Goal: Find specific fact: Find specific fact

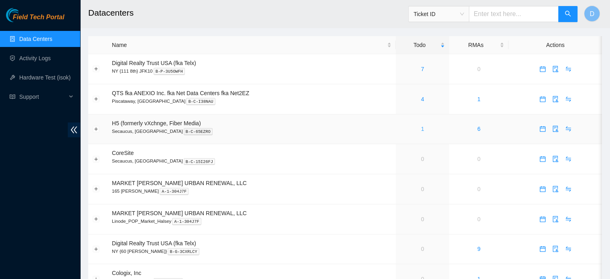
click at [423, 129] on link "1" at bounding box center [422, 129] width 3 height 6
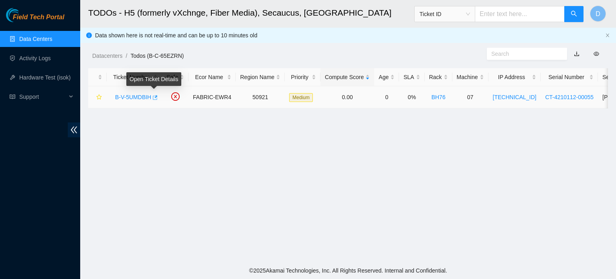
click at [155, 97] on icon "button" at bounding box center [155, 97] width 5 height 4
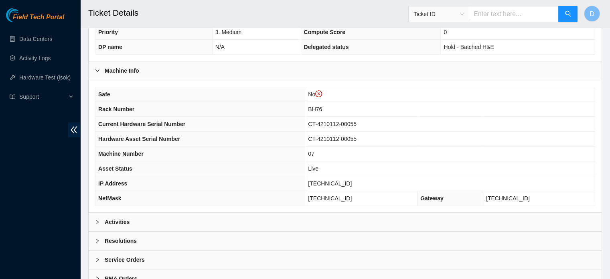
scroll to position [269, 0]
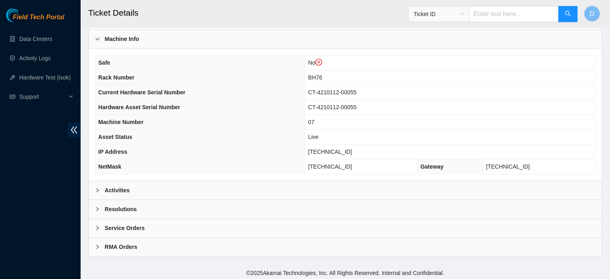
click at [178, 184] on div "Activities" at bounding box center [345, 190] width 513 height 18
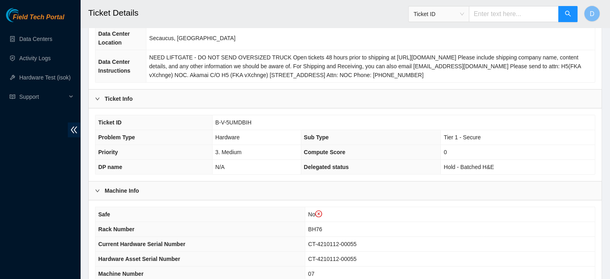
scroll to position [109, 0]
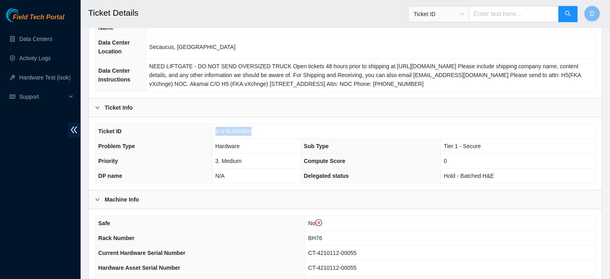
drag, startPoint x: 215, startPoint y: 128, endPoint x: 269, endPoint y: 129, distance: 54.9
click at [269, 129] on td "B-V-5UMDBIH" at bounding box center [403, 131] width 383 height 15
copy span "B-V-5UMDBIH"
